Goal: Use online tool/utility: Utilize a website feature to perform a specific function

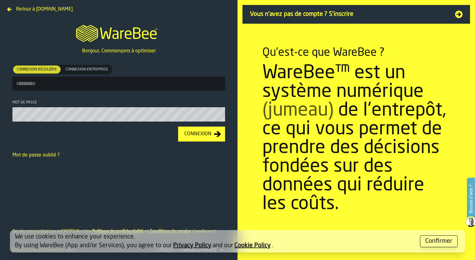
click at [160, 89] on input "Connexion régulière Connexion régulière Connexion entreprise Connexion entrepri…" at bounding box center [118, 84] width 213 height 14
type input "**********"
click at [178, 126] on button "Connexion" at bounding box center [201, 133] width 47 height 15
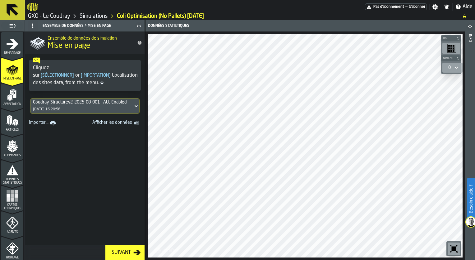
click at [120, 254] on div "Suivant" at bounding box center [121, 251] width 24 height 7
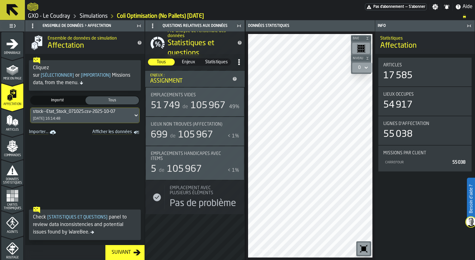
click at [120, 254] on div "Suivant" at bounding box center [121, 251] width 24 height 7
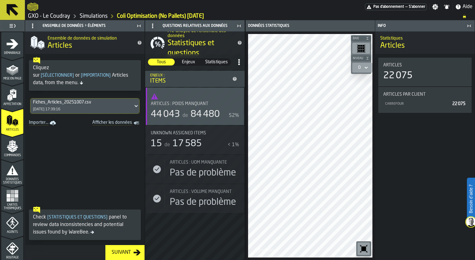
click at [120, 254] on div "Suivant" at bounding box center [121, 251] width 24 height 7
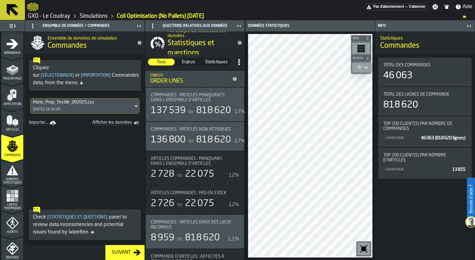
click at [120, 254] on div "Suivant" at bounding box center [121, 251] width 24 height 7
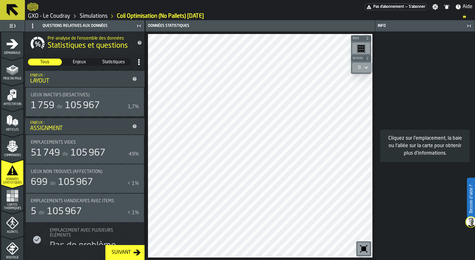
click at [120, 254] on div "Suivant" at bounding box center [121, 251] width 24 height 7
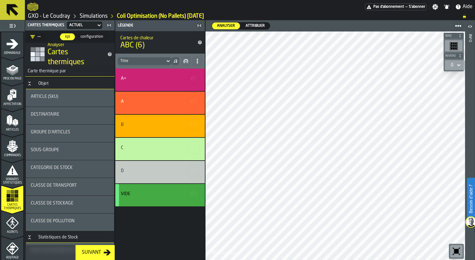
click at [252, 26] on span "Attribuer" at bounding box center [255, 26] width 24 height 6
click at [166, 60] on icon at bounding box center [168, 60] width 6 height 7
click at [71, 147] on div "sous-groupe" at bounding box center [70, 150] width 88 height 17
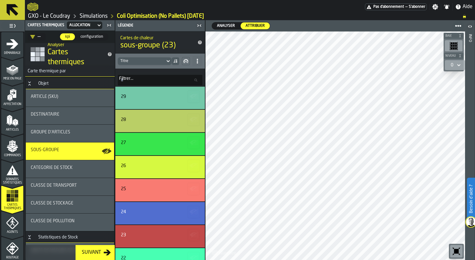
click at [54, 133] on span "Groupe d'articles" at bounding box center [51, 131] width 40 height 5
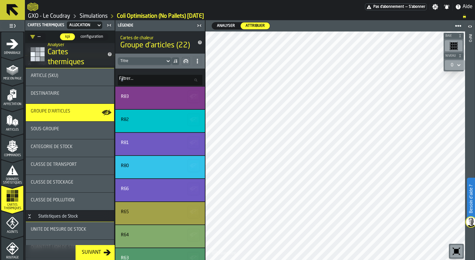
scroll to position [21, 0]
click at [34, 38] on icon "DropdownMenuValue-" at bounding box center [32, 36] width 5 height 5
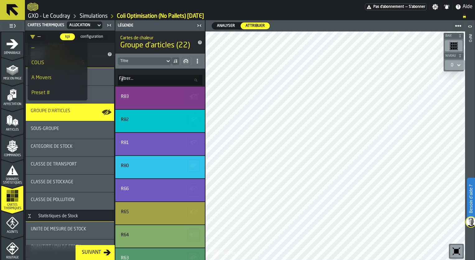
click at [38, 63] on div "COLIS" at bounding box center [57, 62] width 52 height 7
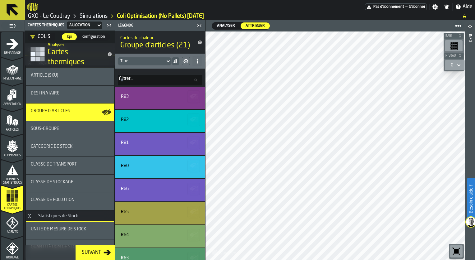
click at [81, 129] on div "sous-groupe" at bounding box center [70, 128] width 78 height 5
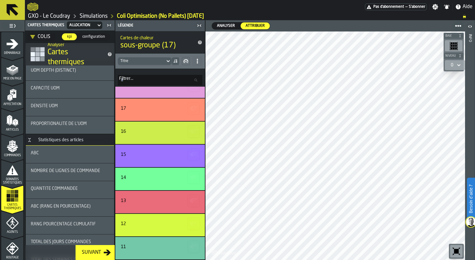
scroll to position [499, 0]
click at [56, 154] on div "ABC" at bounding box center [70, 152] width 78 height 7
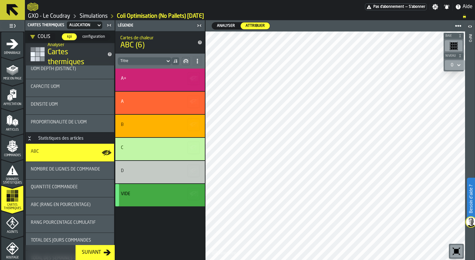
scroll to position [0, 0]
click at [218, 28] on span "Analyser" at bounding box center [226, 26] width 23 height 6
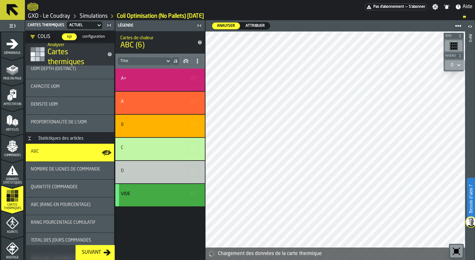
click at [255, 26] on span "Attribuer" at bounding box center [255, 26] width 24 height 6
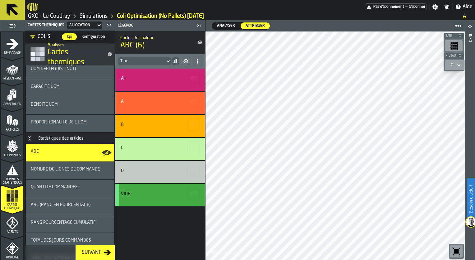
click at [5, 168] on div "Données statistiques" at bounding box center [12, 174] width 22 height 21
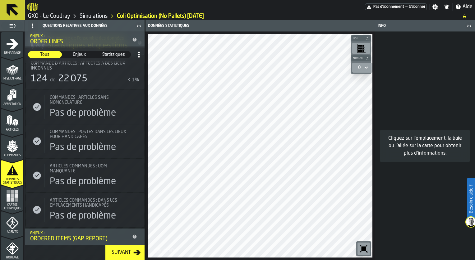
scroll to position [612, 0]
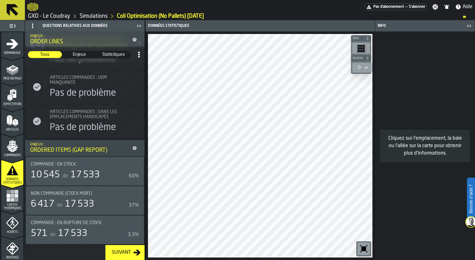
click at [19, 207] on span "Cartes thermiques" at bounding box center [12, 206] width 22 height 7
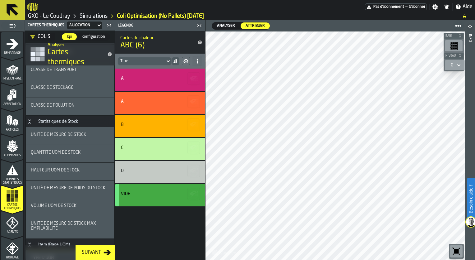
scroll to position [0, 0]
